Goal: Information Seeking & Learning: Compare options

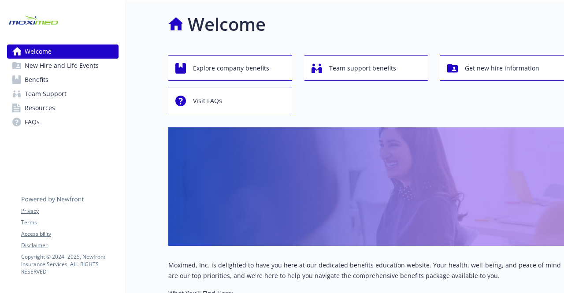
click at [35, 82] on span "Benefits" at bounding box center [37, 80] width 24 height 14
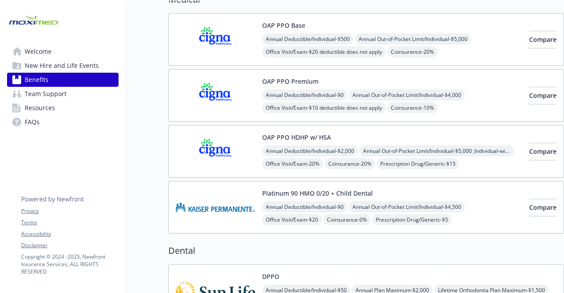
scroll to position [90, 0]
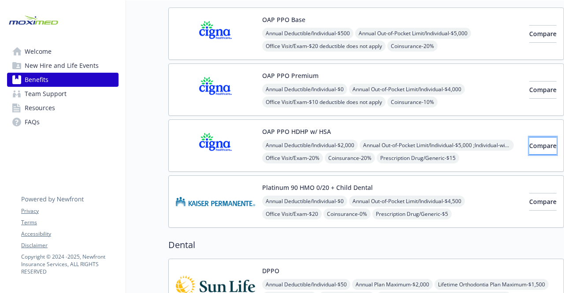
click at [529, 142] on span "Compare" at bounding box center [542, 146] width 27 height 8
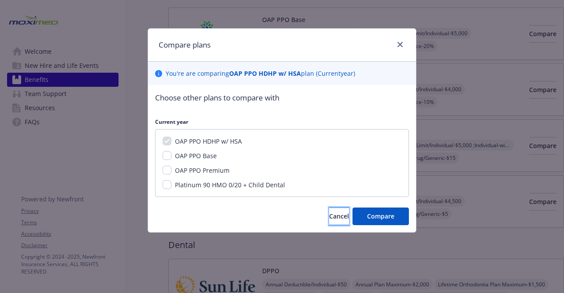
click at [329, 214] on span "Cancel" at bounding box center [339, 216] width 20 height 8
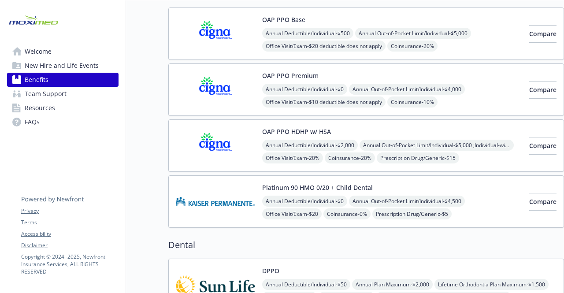
click at [282, 131] on button "OAP PPO HDHP w/ HSA" at bounding box center [296, 131] width 69 height 9
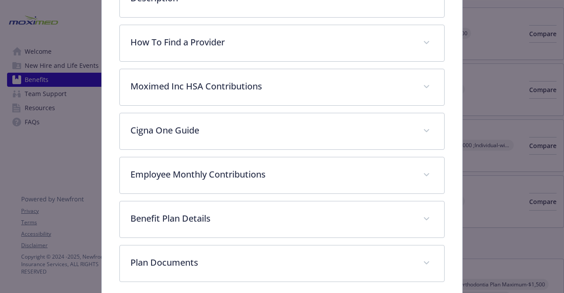
scroll to position [242, 0]
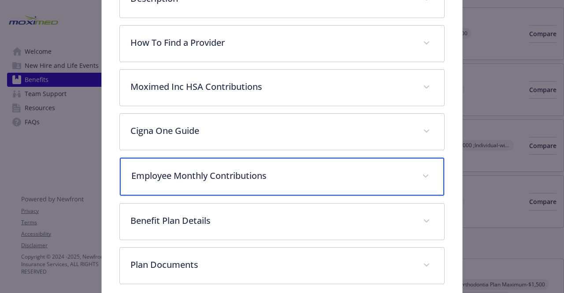
click at [206, 173] on p "Employee Monthly Contributions" at bounding box center [271, 175] width 280 height 13
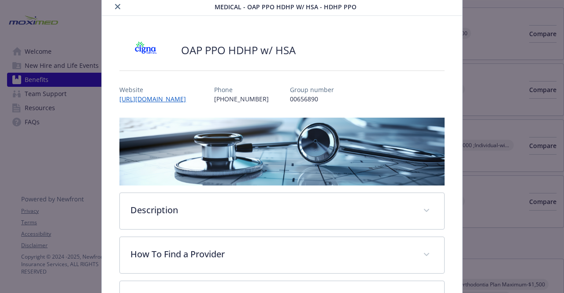
scroll to position [0, 0]
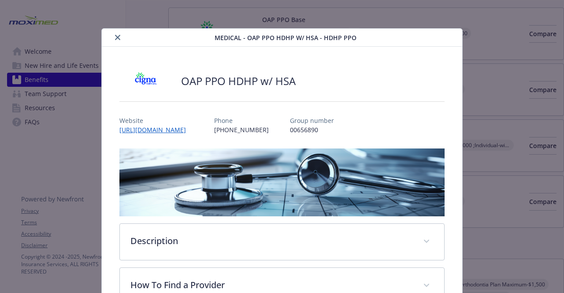
click at [117, 38] on icon "close" at bounding box center [117, 37] width 5 height 5
